Goal: Task Accomplishment & Management: Complete application form

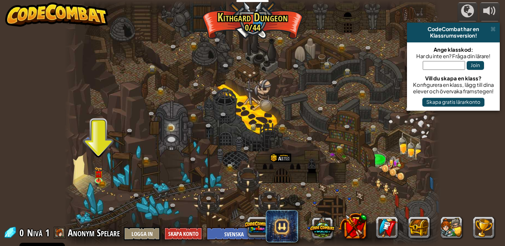
select select "sv"
click at [100, 183] on link at bounding box center [100, 180] width 16 height 16
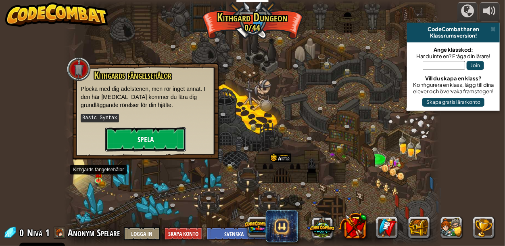
click at [160, 147] on button "Spela" at bounding box center [145, 139] width 81 height 24
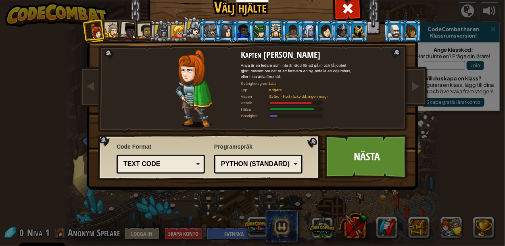
click at [409, 29] on div at bounding box center [411, 30] width 13 height 13
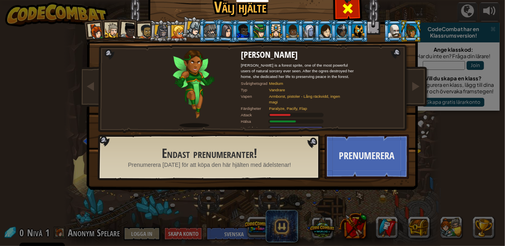
click at [347, 13] on span at bounding box center [347, 8] width 13 height 13
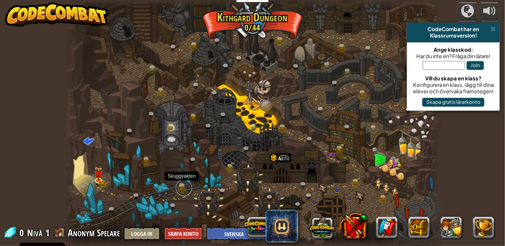
click at [182, 188] on link at bounding box center [184, 187] width 16 height 16
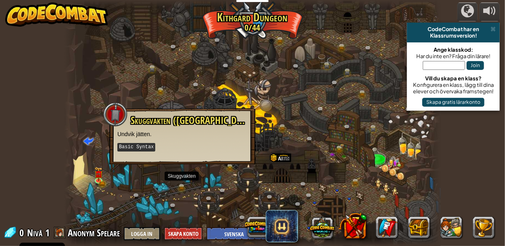
click at [107, 185] on div at bounding box center [253, 123] width 376 height 246
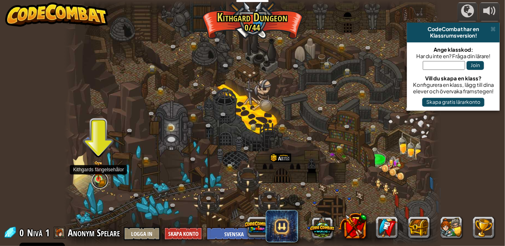
click at [104, 183] on link at bounding box center [100, 180] width 16 height 16
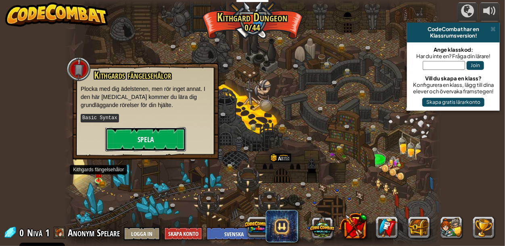
click at [140, 147] on button "Spela" at bounding box center [145, 139] width 81 height 24
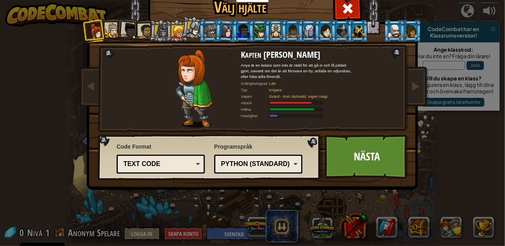
click at [142, 35] on div at bounding box center [145, 31] width 15 height 15
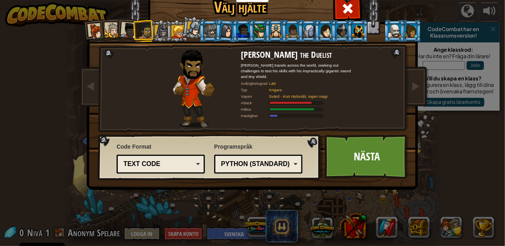
click at [133, 32] on li at bounding box center [144, 31] width 22 height 23
click at [118, 35] on li at bounding box center [128, 30] width 24 height 24
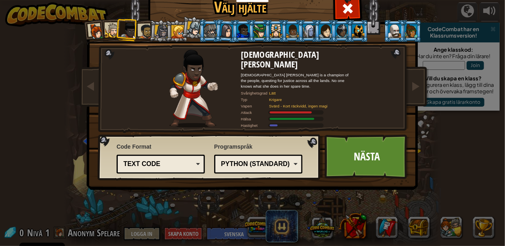
click at [106, 30] on div at bounding box center [112, 30] width 15 height 15
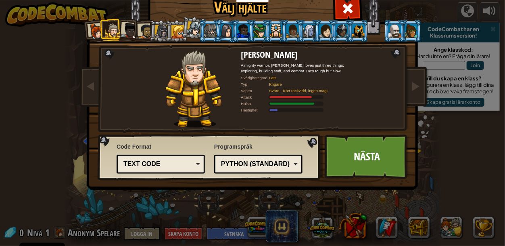
click at [213, 29] on div at bounding box center [210, 30] width 13 height 13
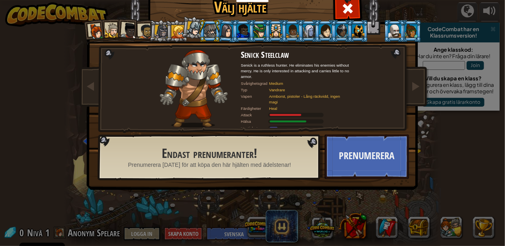
click at [249, 34] on li at bounding box center [259, 31] width 22 height 22
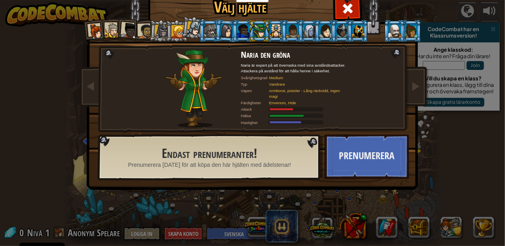
click at [131, 35] on div at bounding box center [129, 31] width 16 height 16
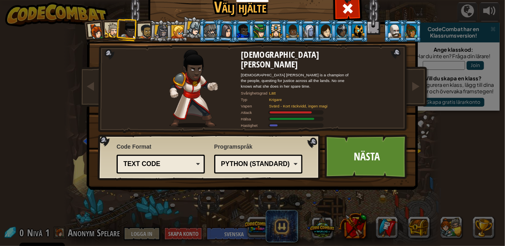
click at [110, 35] on div at bounding box center [112, 30] width 15 height 15
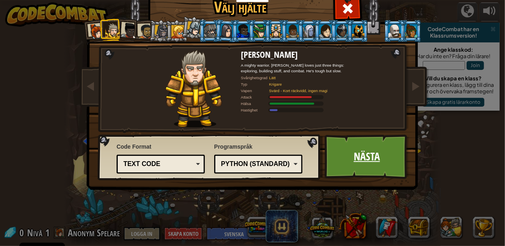
click at [355, 152] on link "Nästa" at bounding box center [367, 156] width 84 height 44
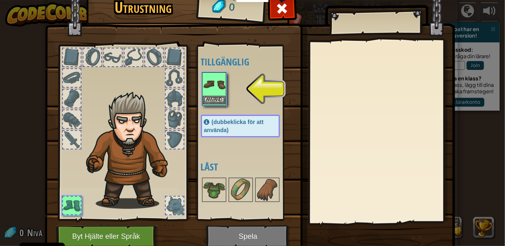
click at [217, 75] on img at bounding box center [214, 84] width 23 height 23
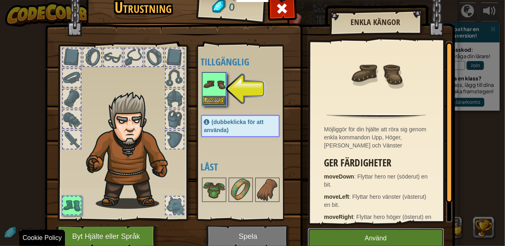
click at [394, 241] on button "Använd" at bounding box center [376, 238] width 136 height 20
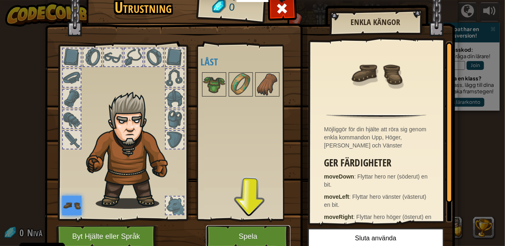
click at [253, 237] on button "Spela" at bounding box center [248, 236] width 84 height 22
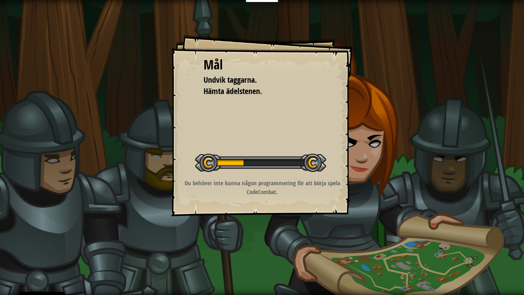
click at [316, 194] on p "Du behöver inte kunna någon programmering för att börja spela CodeCombat." at bounding box center [262, 187] width 162 height 17
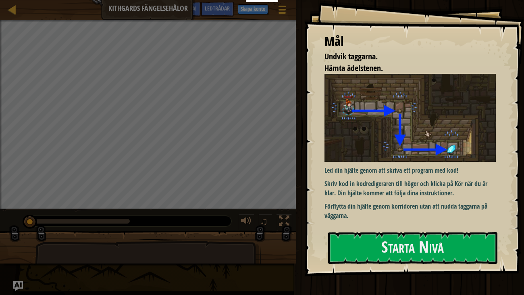
click at [318, 158] on div "Mål Undvik taggarna. Hämta ädelstenen. Led din hjälte genom att skriva ett prog…" at bounding box center [414, 138] width 220 height 276
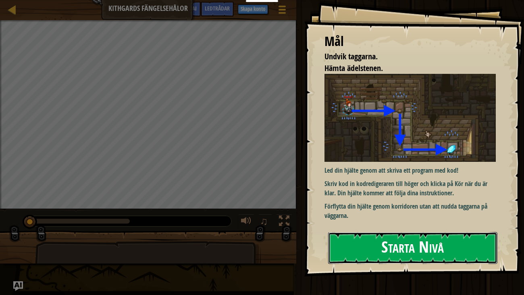
click at [401, 244] on button "Starta Nivå" at bounding box center [413, 248] width 170 height 32
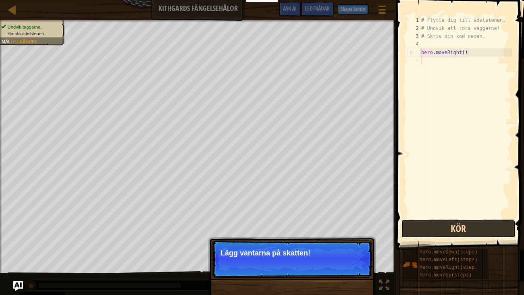
click at [477, 229] on button "Kör" at bounding box center [458, 228] width 115 height 19
click at [477, 229] on button "Kör..." at bounding box center [458, 228] width 115 height 19
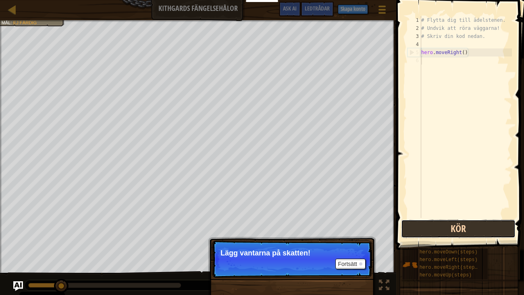
click at [477, 229] on button "Kör" at bounding box center [458, 228] width 115 height 19
click at [477, 229] on button "Kör..." at bounding box center [458, 228] width 115 height 19
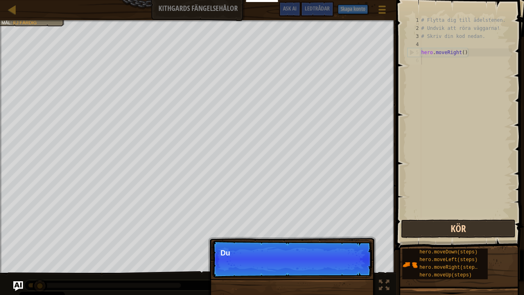
scroll to position [4, 0]
click at [477, 229] on button "Kör" at bounding box center [458, 228] width 115 height 19
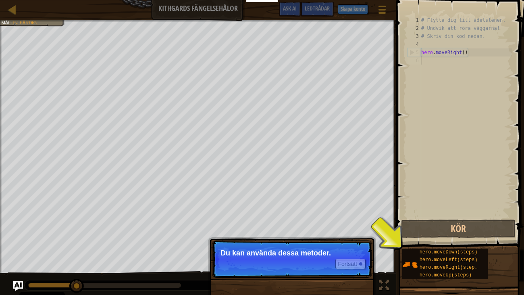
click at [334, 245] on div "Fortsätt" at bounding box center [348, 263] width 34 height 10
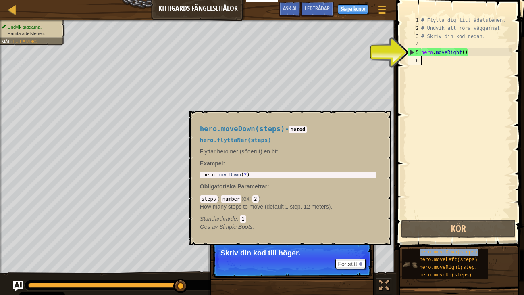
click at [440, 245] on span "hero.moveDown(steps)" at bounding box center [449, 252] width 58 height 6
click at [451, 123] on div "# Flytta dig till ädelstenen. # Undvik att röra väggarna! # Skriv din kod nedan…" at bounding box center [466, 125] width 92 height 218
type textarea "hero.moveDown(steps)"
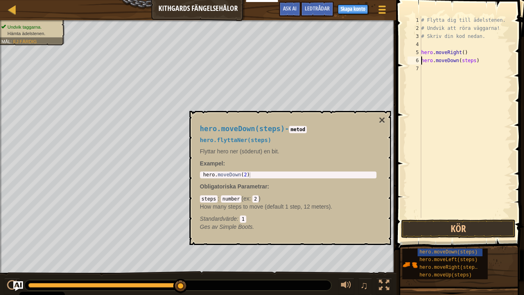
click at [422, 100] on div "# Flytta dig till ädelstenen. # Undvik att röra väggarna! # Skriv din kod nedan…" at bounding box center [466, 125] width 92 height 218
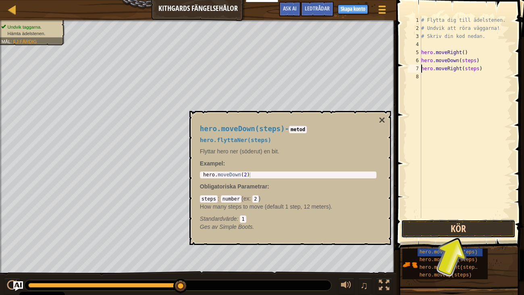
click at [475, 230] on button "Kör" at bounding box center [458, 228] width 115 height 19
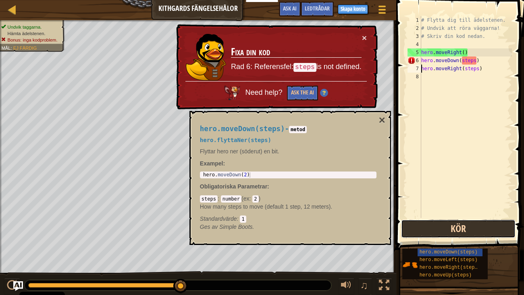
click at [482, 233] on button "Kör" at bounding box center [458, 228] width 115 height 19
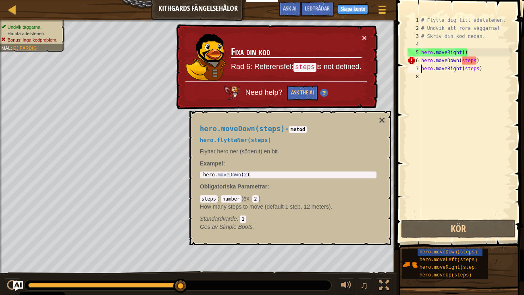
click at [477, 62] on div "# Flytta dig till ädelstenen. # Undvik att röra väggarna! # Skriv din kod nedan…" at bounding box center [466, 125] width 92 height 218
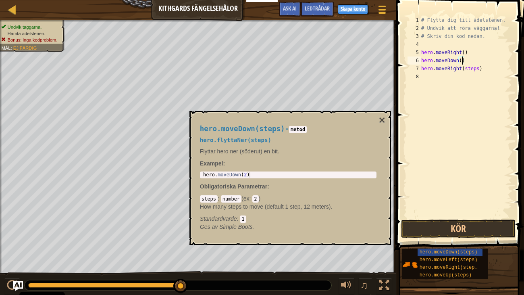
click at [480, 67] on div "# Flytta dig till ädelstenen. # Undvik att röra väggarna! # Skriv din kod nedan…" at bounding box center [466, 125] width 92 height 218
click at [461, 58] on div "# Flytta dig till ädelstenen. # Undvik att röra väggarna! # Skriv din kod nedan…" at bounding box center [466, 125] width 92 height 218
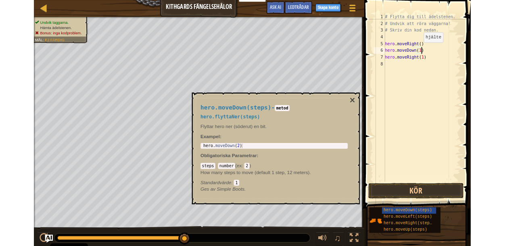
scroll to position [4, 3]
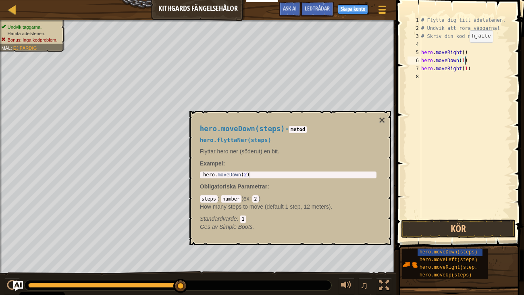
click at [465, 49] on div "# Flytta dig till ädelstenen. # Undvik att röra väggarna! # Skriv din kod nedan…" at bounding box center [466, 125] width 92 height 218
type textarea "hero.moveRight(1)"
click at [475, 224] on button "Kör" at bounding box center [458, 228] width 115 height 19
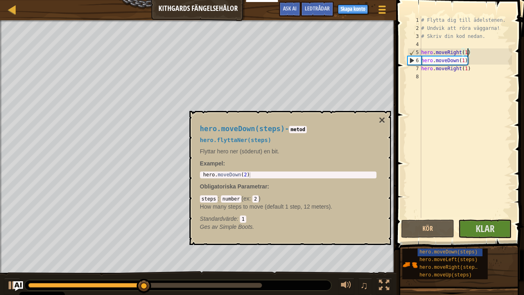
click at [386, 125] on div "hero.moveDown(steps) - metod hero.flyttaNer(steps) Flyttar hero ner (söderut) e…" at bounding box center [291, 178] width 202 height 134
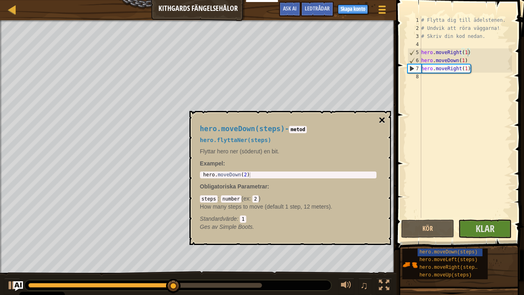
click at [385, 122] on button "×" at bounding box center [382, 120] width 6 height 11
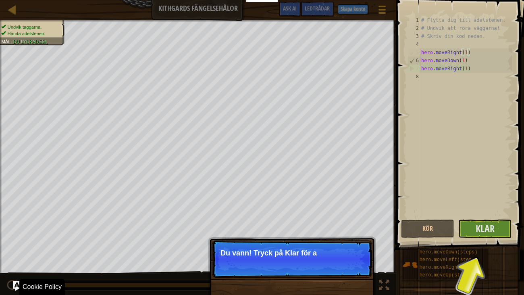
click at [300, 245] on div "Du vann! Tryck på Klar för a" at bounding box center [292, 299] width 168 height 119
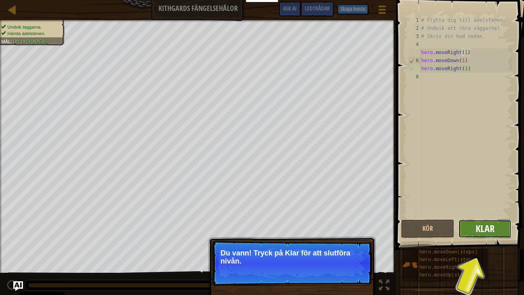
click at [491, 231] on span "Klar" at bounding box center [485, 228] width 19 height 13
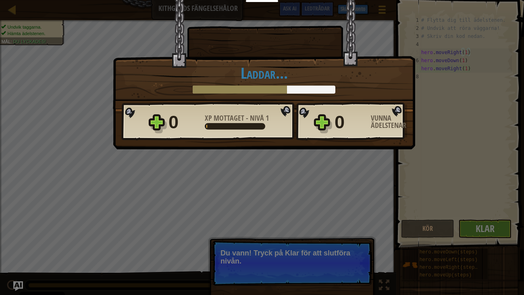
click at [439, 229] on div "Seger × Bra jobbat, du verkar ha styrkan som behövs för att rymma från Kithgard…" at bounding box center [262, 147] width 524 height 295
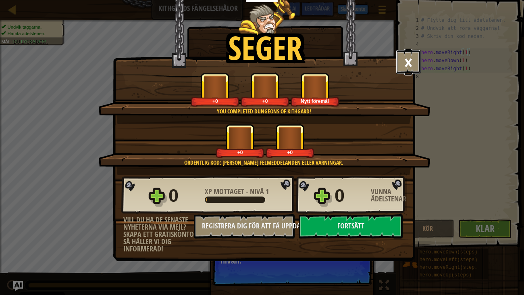
click at [413, 68] on button "×" at bounding box center [408, 62] width 25 height 24
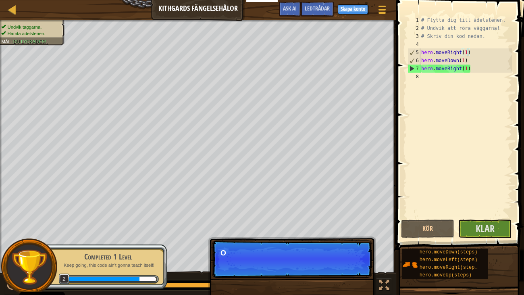
click at [320, 244] on p "Fortsätt O" at bounding box center [292, 258] width 160 height 37
click at [334, 245] on p "Om du fastnar så kolla guide" at bounding box center [292, 253] width 143 height 8
click at [334, 245] on p "Om du fastnar så kolla guiden för a" at bounding box center [292, 253] width 143 height 8
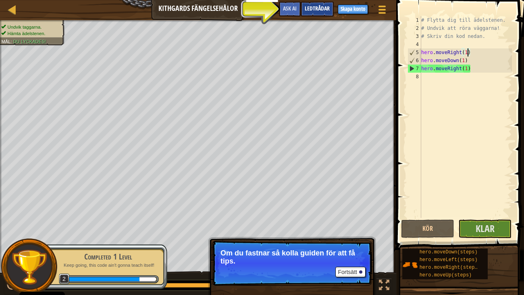
click at [311, 4] on div "Ledtrådar" at bounding box center [317, 9] width 33 height 15
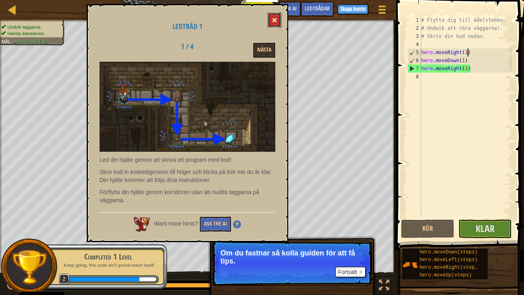
click at [276, 14] on button at bounding box center [275, 20] width 14 height 15
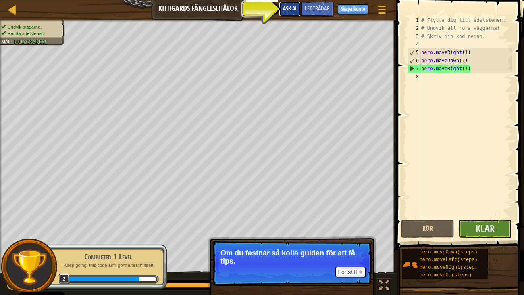
click at [288, 10] on span "Ask AI" at bounding box center [290, 8] width 14 height 8
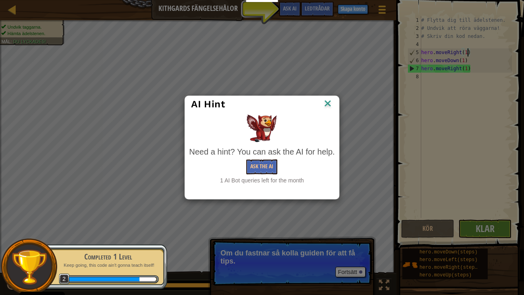
click at [325, 100] on img at bounding box center [328, 104] width 10 height 12
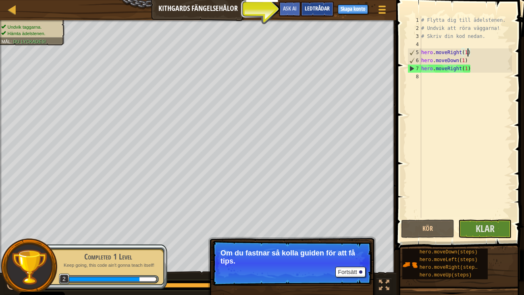
click at [309, 9] on span "Ledtrådar" at bounding box center [317, 8] width 25 height 8
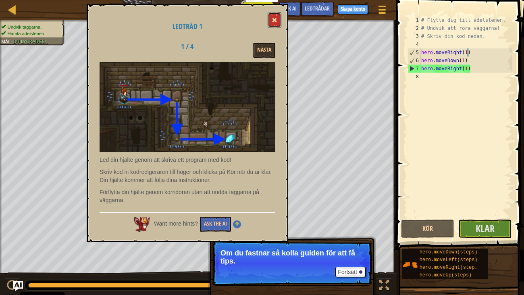
click at [281, 17] on button at bounding box center [275, 20] width 14 height 15
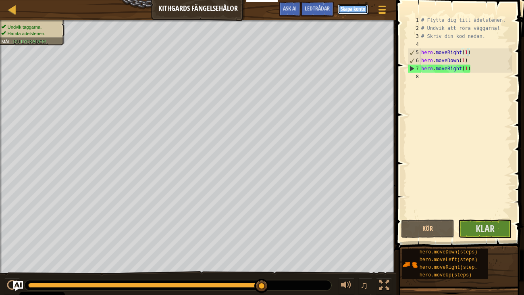
click at [347, 13] on button "Skapa konto" at bounding box center [353, 9] width 30 height 10
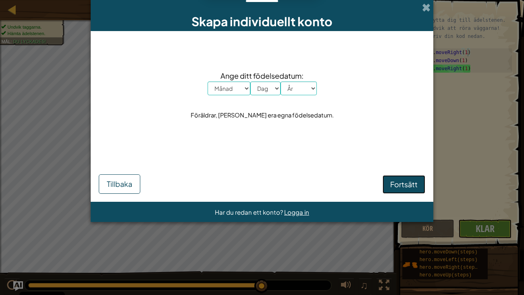
click at [406, 176] on button "Fortsätt" at bounding box center [404, 184] width 43 height 19
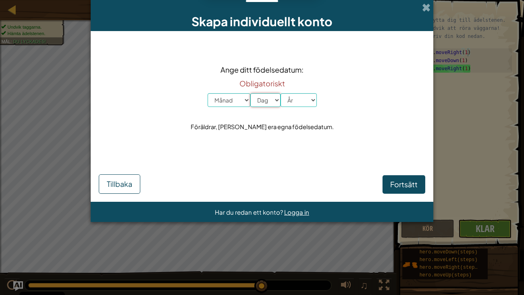
click at [262, 96] on select "Dag 1 2 3 4 5 6 7 8 9 10 11 12 13 14 15 16 17 18 19 20 21 22 23 24 25 26 27 28 …" at bounding box center [265, 100] width 30 height 14
select select "3"
click at [250, 93] on select "Dag 1 2 3 4 5 6 7 8 9 10 11 12 13 14 15 16 17 18 19 20 21 22 23 24 25 26 27 28 …" at bounding box center [265, 100] width 30 height 14
click at [221, 96] on select "Månad Januari Februari Mars April Maj Juni Juli Augusti September Oktober Novem…" at bounding box center [229, 100] width 43 height 14
select select "7"
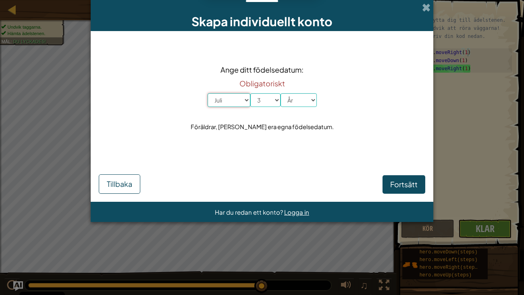
click at [208, 93] on select "Månad Januari Februari Mars April Maj Juni Juli Augusti September Oktober Novem…" at bounding box center [229, 100] width 43 height 14
click at [260, 104] on select "Dag 1 2 3 4 5 6 7 8 9 10 11 12 13 14 15 16 17 18 19 20 21 22 23 24 25 26 27 28 …" at bounding box center [265, 100] width 30 height 14
select select "12"
click at [250, 93] on select "Dag 1 2 3 4 5 6 7 8 9 10 11 12 13 14 15 16 17 18 19 20 21 22 23 24 25 26 27 28 …" at bounding box center [265, 100] width 30 height 14
click at [291, 109] on div "Ange ditt födelsedatum: Obligatoriskt Månad Januari Februari Mars April Maj Jun…" at bounding box center [262, 98] width 327 height 119
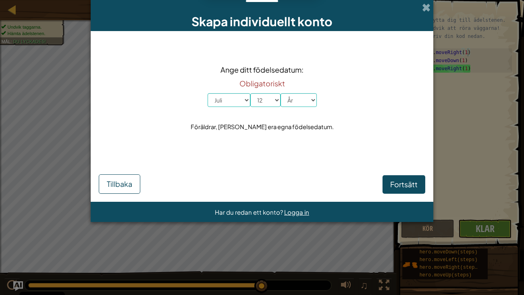
click at [291, 109] on div "Ange ditt födelsedatum: Obligatoriskt Månad Januari Februari Mars April Maj Jun…" at bounding box center [262, 98] width 327 height 119
click at [291, 108] on div "Ange ditt födelsedatum: Obligatoriskt Månad Januari Februari Mars April Maj Jun…" at bounding box center [262, 98] width 327 height 119
click at [291, 103] on select "År 2025 2024 2023 2022 2021 2020 2019 2018 2017 2016 2015 2014 2013 2012 2011 2…" at bounding box center [299, 100] width 36 height 14
select select "2011"
click at [281, 93] on select "År 2025 2024 2023 2022 2021 2020 2019 2018 2017 2016 2015 2014 2013 2012 2011 2…" at bounding box center [299, 100] width 36 height 14
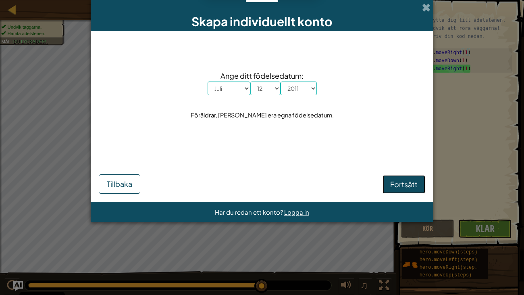
click at [394, 184] on span "Fortsätt" at bounding box center [403, 183] width 27 height 9
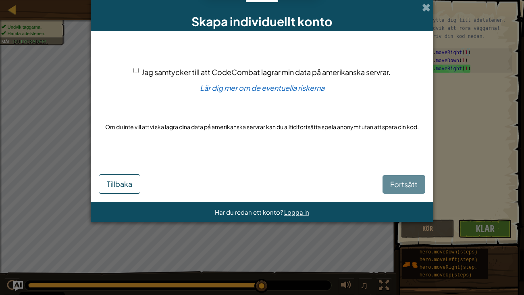
click at [394, 184] on div "Fortsätt Tillbaka" at bounding box center [262, 176] width 327 height 34
click at [134, 70] on input "Jag samtycker till att CodeCombat lagrar min data på amerikanska servrar." at bounding box center [135, 70] width 5 height 5
checkbox input "true"
click at [401, 181] on span "Fortsätt" at bounding box center [403, 183] width 27 height 9
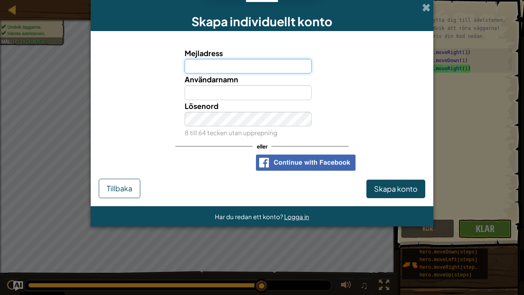
click at [277, 63] on input "Mejladress" at bounding box center [248, 66] width 127 height 15
click at [386, 25] on div "Skapa individuellt konto" at bounding box center [262, 15] width 343 height 31
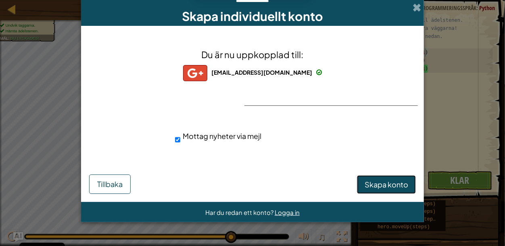
click at [377, 191] on button "Skapa konto" at bounding box center [386, 184] width 59 height 19
click at [371, 184] on button "Skapa konto" at bounding box center [386, 184] width 59 height 19
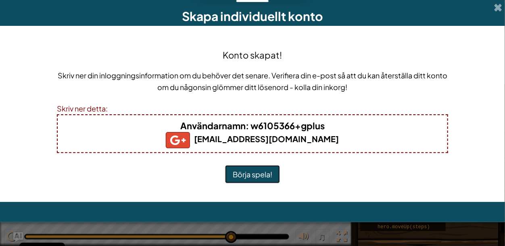
click at [274, 170] on button "Börja spela!" at bounding box center [252, 174] width 55 height 19
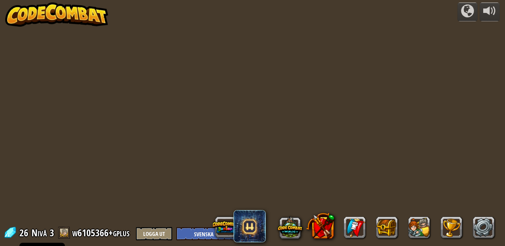
select select "sv"
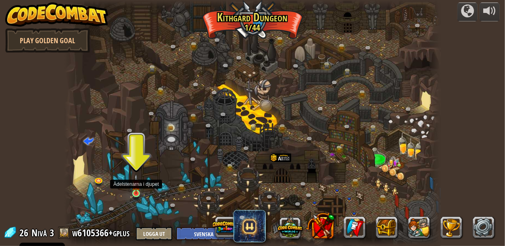
click at [138, 186] on img at bounding box center [136, 184] width 8 height 20
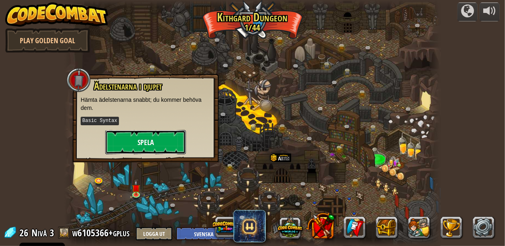
click at [148, 148] on button "Spela" at bounding box center [145, 142] width 81 height 24
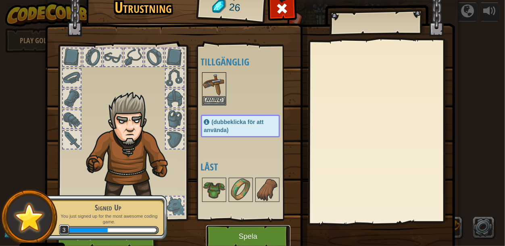
click at [255, 233] on button "Spela" at bounding box center [248, 236] width 84 height 22
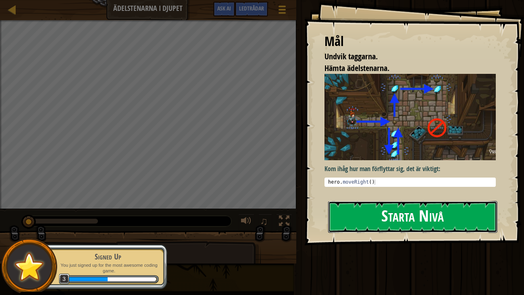
click at [403, 220] on button "Starta Nivå" at bounding box center [413, 217] width 170 height 32
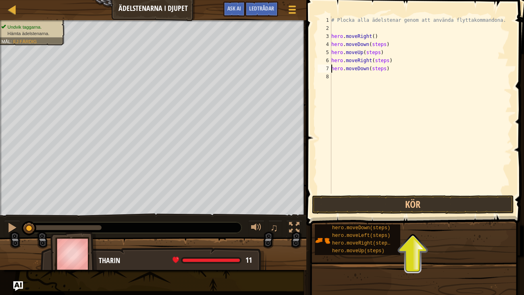
click at [379, 69] on div "# Plocka alla ädelstenar genom att använda flyttakommandona. hero . moveRight (…" at bounding box center [421, 113] width 182 height 194
click at [383, 58] on div "# Plocka alla ädelstenar genom att använda flyttakommandona. hero . moveRight (…" at bounding box center [421, 113] width 182 height 194
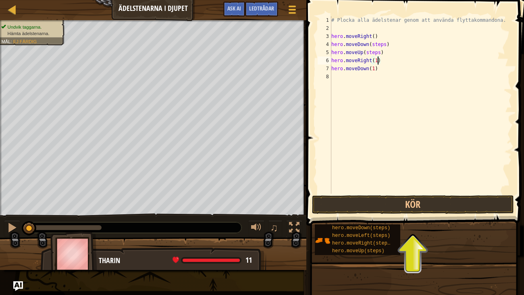
click at [373, 52] on div "# Plocka alla ädelstenar genom att använda flyttakommandona. hero . moveRight (…" at bounding box center [421, 113] width 182 height 194
click at [377, 42] on div "# Plocka alla ädelstenar genom att använda flyttakommandona. hero . moveRight (…" at bounding box center [421, 113] width 182 height 194
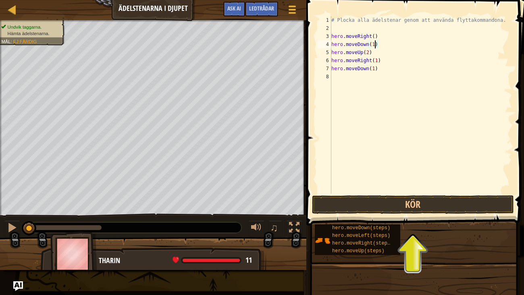
scroll to position [4, 3]
type textarea "hero.moveDown(1)"
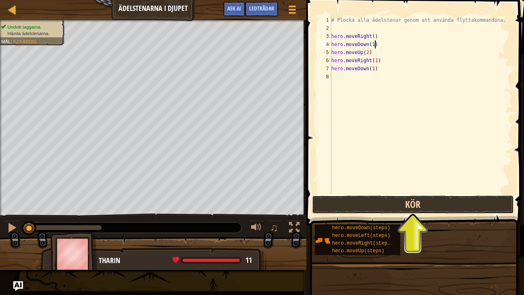
click at [436, 197] on button "Kör" at bounding box center [413, 204] width 202 height 19
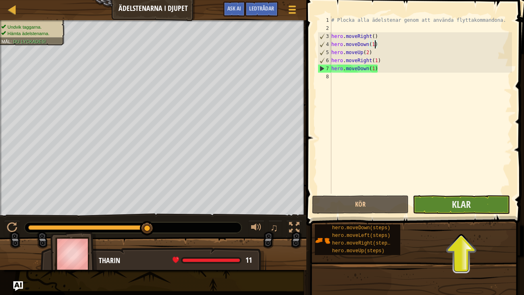
click at [487, 185] on div "hero.moveDown(1) 1 2 3 4 5 6 7 8 # Plocka alla ädelstenar genom att använda fly…" at bounding box center [414, 128] width 220 height 249
click at [479, 209] on button "Klar" at bounding box center [461, 204] width 97 height 19
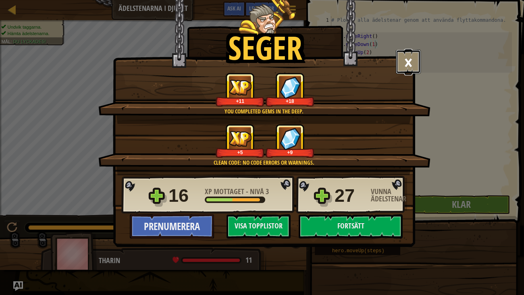
click at [410, 61] on button "×" at bounding box center [408, 62] width 25 height 24
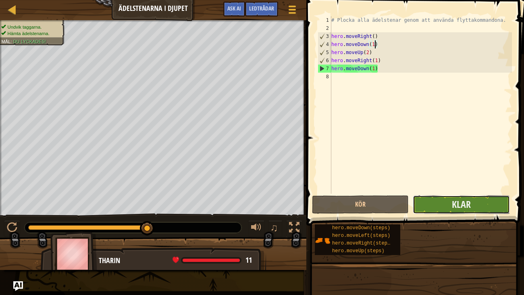
click at [467, 196] on button "Klar" at bounding box center [461, 204] width 97 height 19
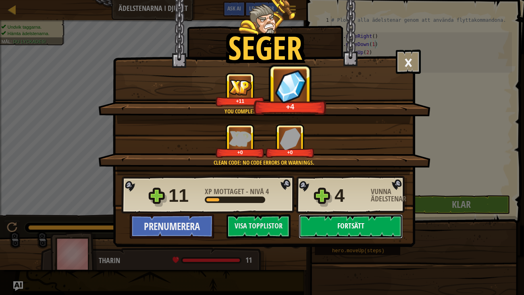
click at [348, 231] on button "Fortsätt" at bounding box center [351, 226] width 104 height 24
select select "sv"
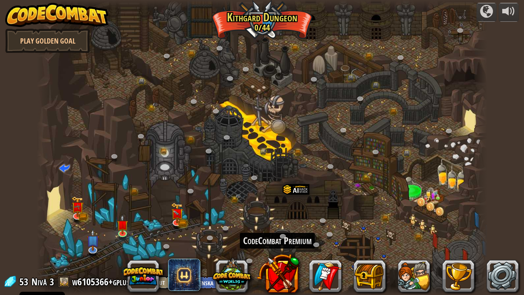
select select "sv"
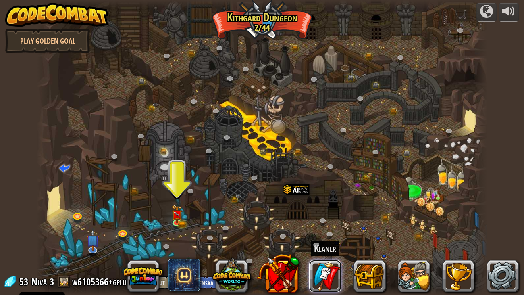
click at [328, 245] on link at bounding box center [325, 276] width 32 height 32
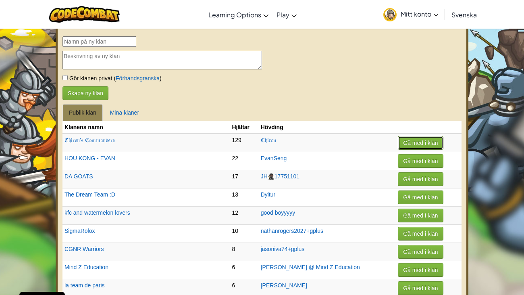
click at [414, 145] on button "Gå med i klan" at bounding box center [420, 143] width 45 height 14
